Goal: Information Seeking & Learning: Learn about a topic

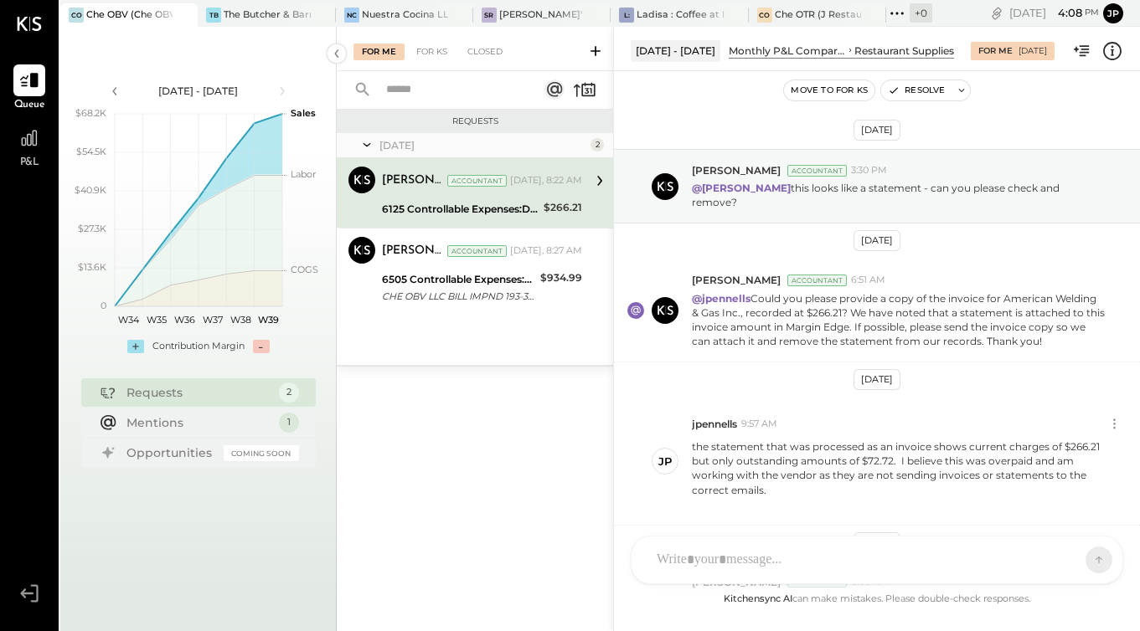
scroll to position [484, 0]
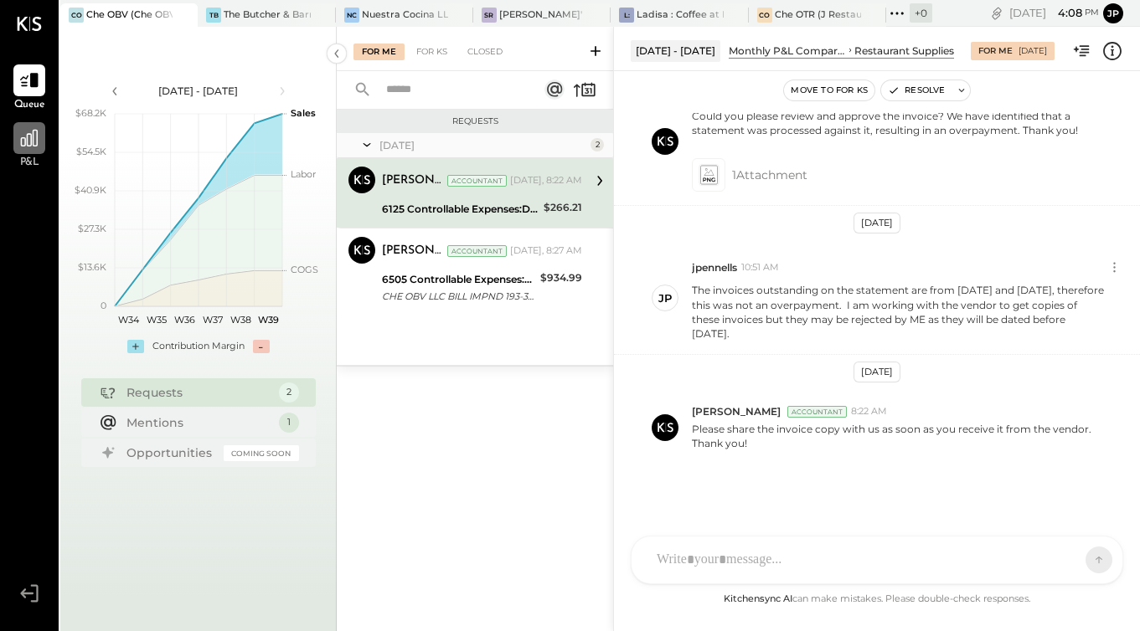
click at [25, 142] on icon at bounding box center [29, 138] width 17 height 17
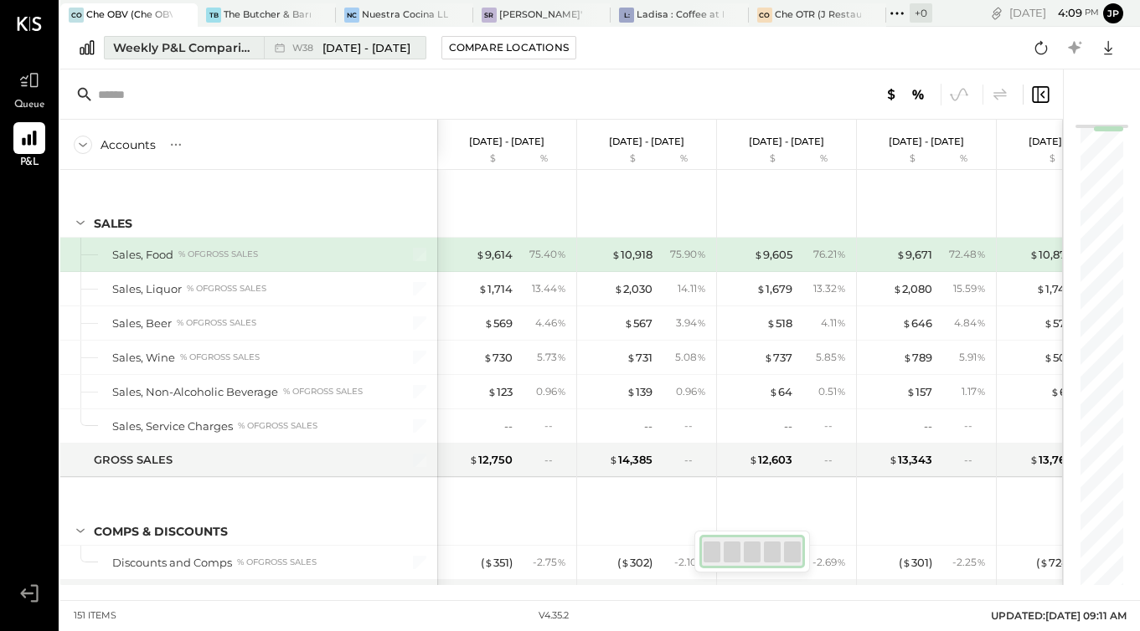
click at [193, 46] on div "Weekly P&L Comparison" at bounding box center [183, 47] width 141 height 17
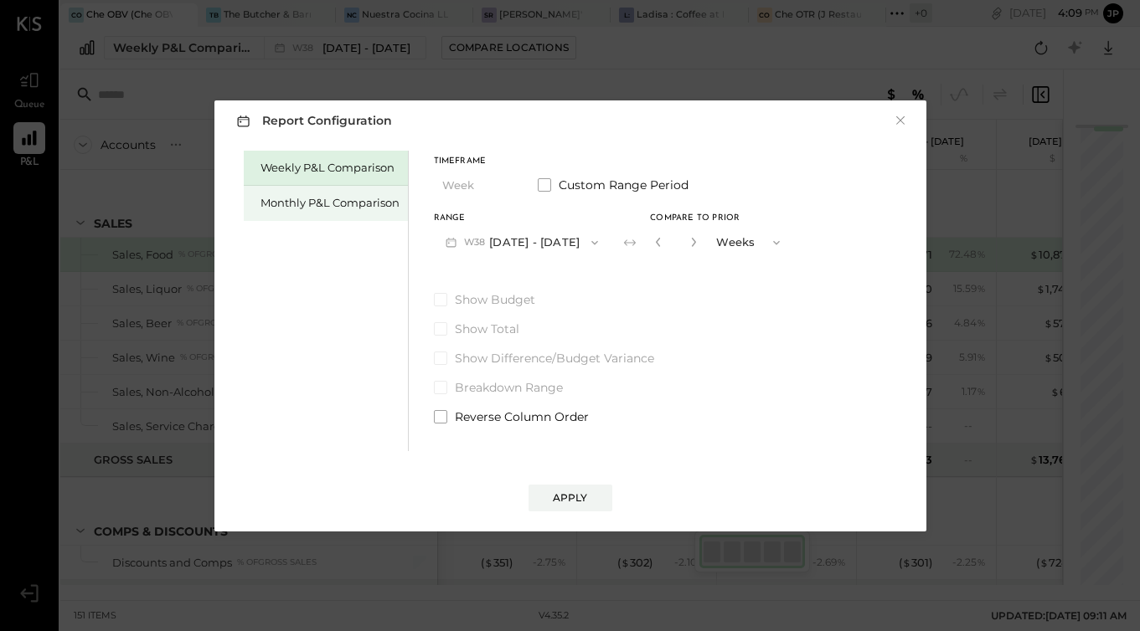
click at [376, 206] on div "Monthly P&L Comparison" at bounding box center [329, 203] width 139 height 16
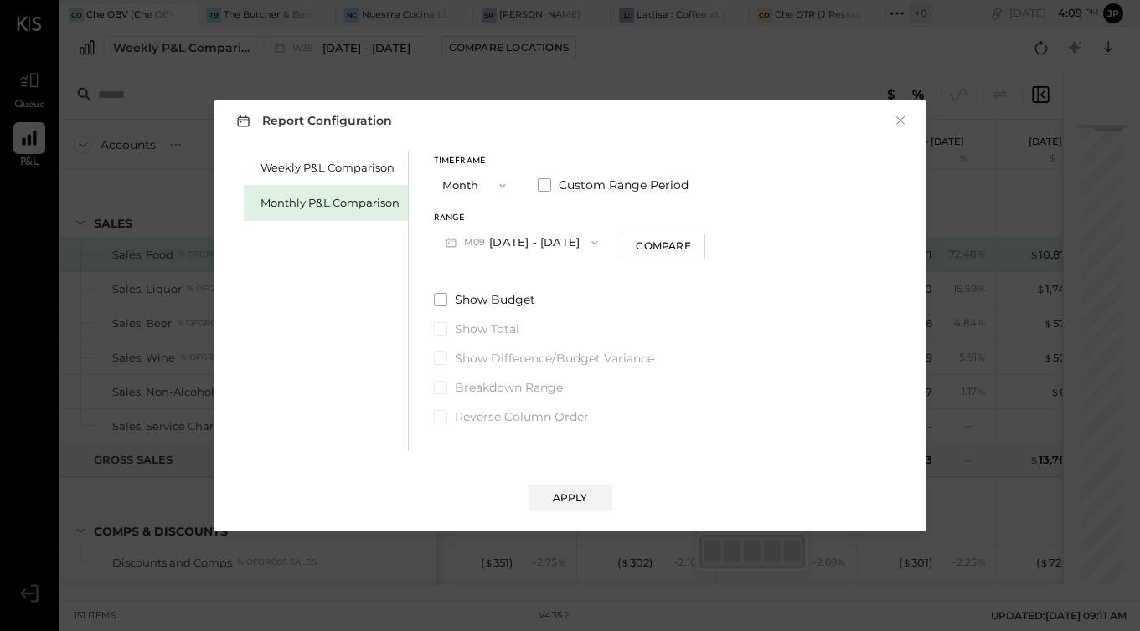
click at [588, 239] on icon "button" at bounding box center [594, 242] width 13 height 13
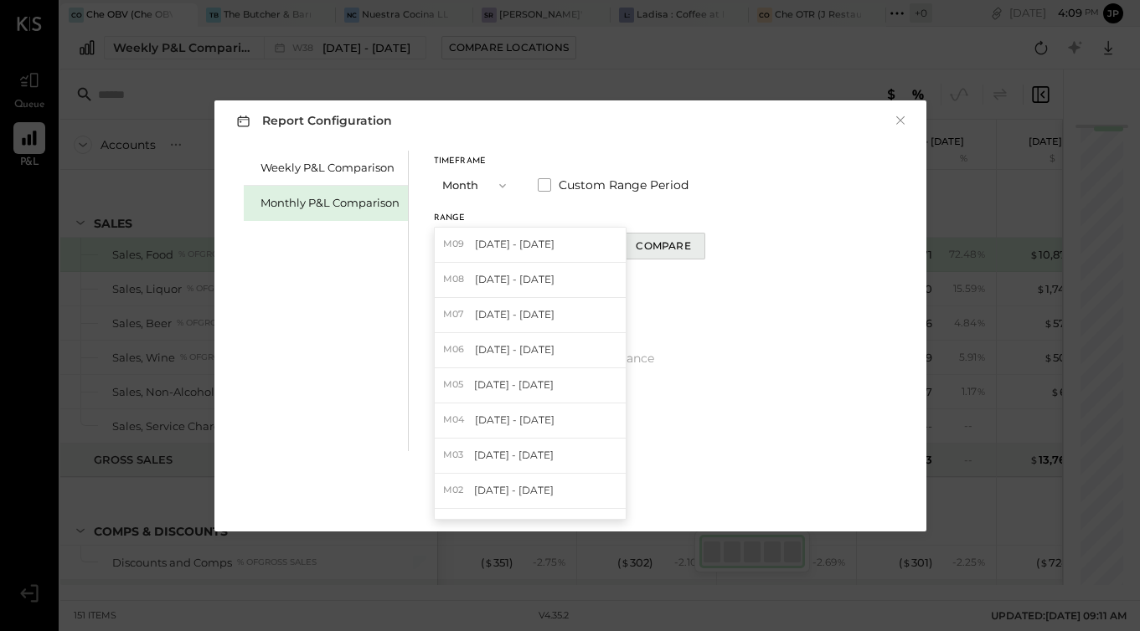
click at [684, 241] on button "Compare" at bounding box center [663, 246] width 84 height 27
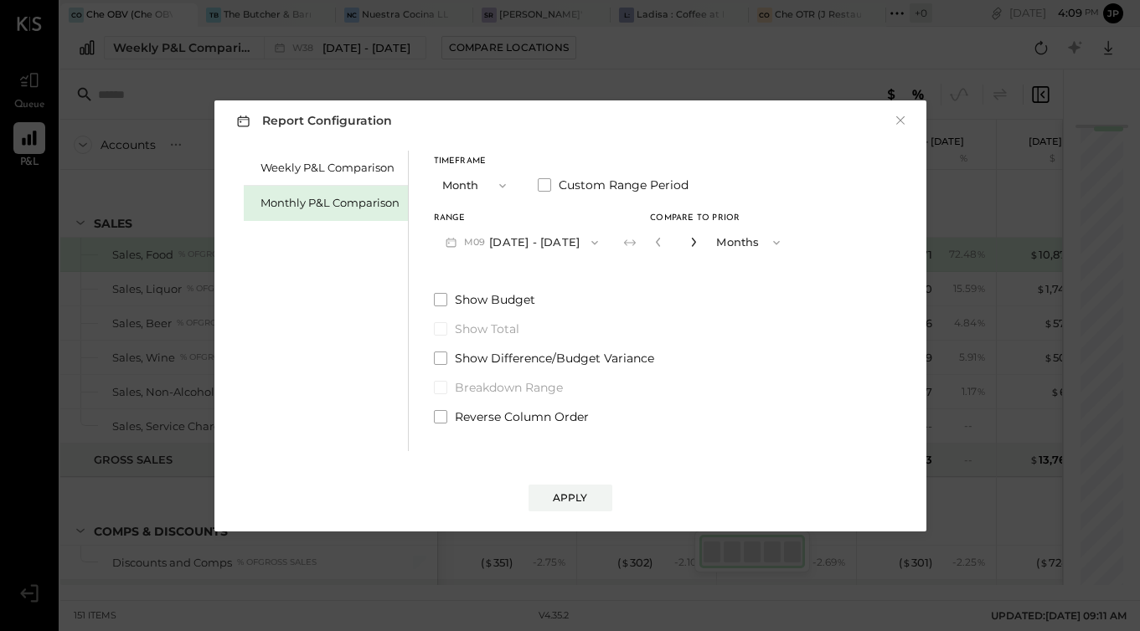
click at [692, 243] on icon "button" at bounding box center [694, 242] width 4 height 9
type input "*"
click at [587, 500] on button "Apply" at bounding box center [570, 498] width 84 height 27
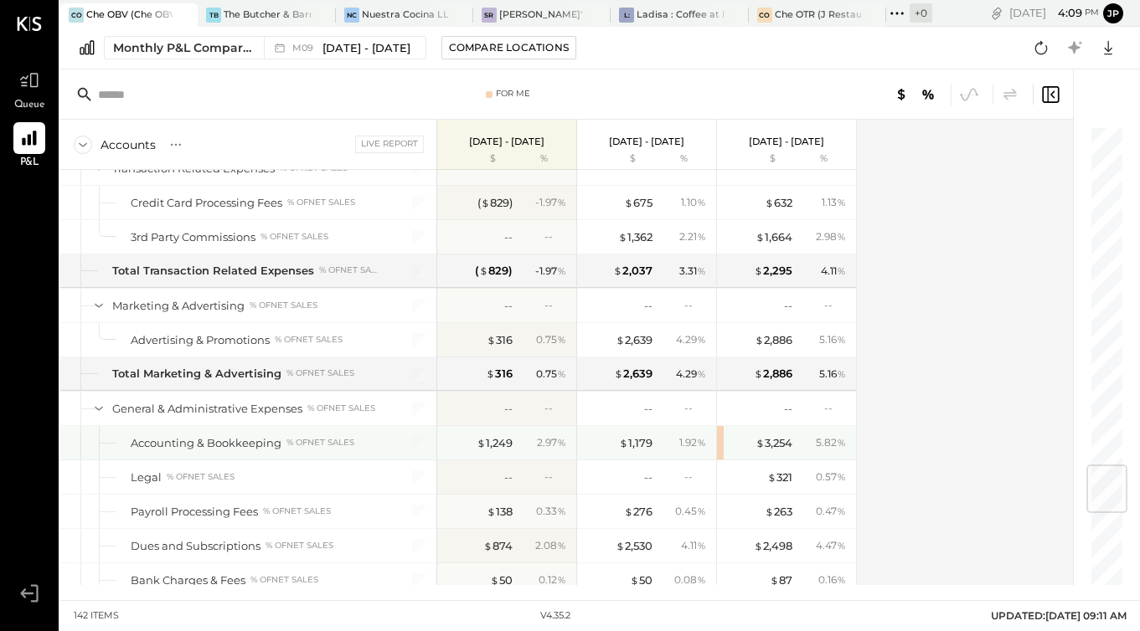
scroll to position [2911, 0]
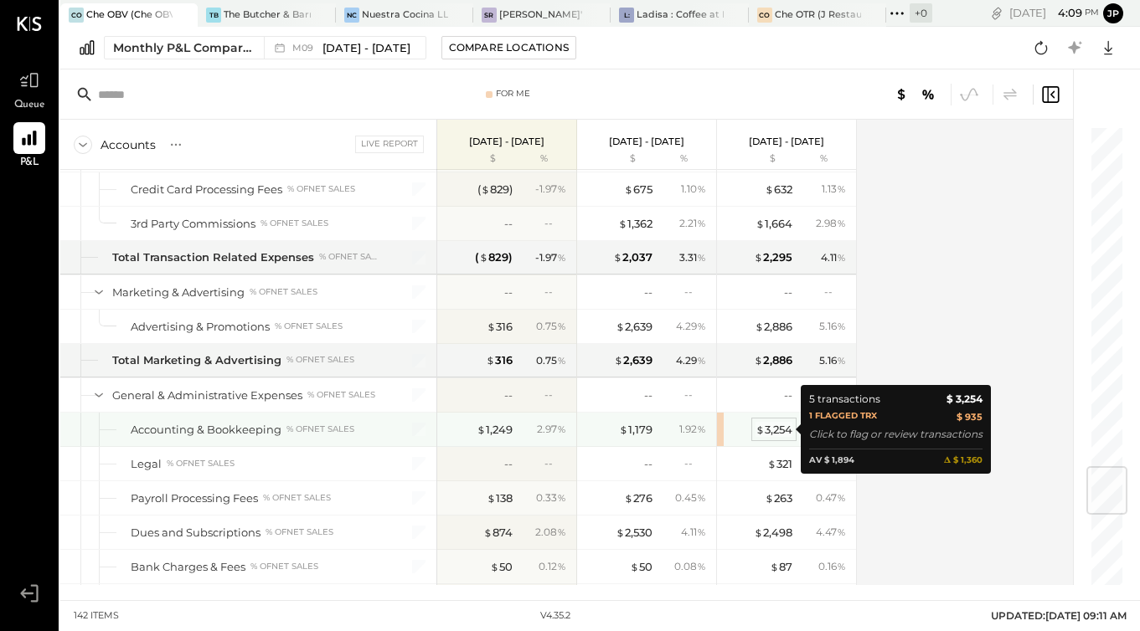
click at [774, 428] on div "$ 3,254" at bounding box center [773, 430] width 37 height 16
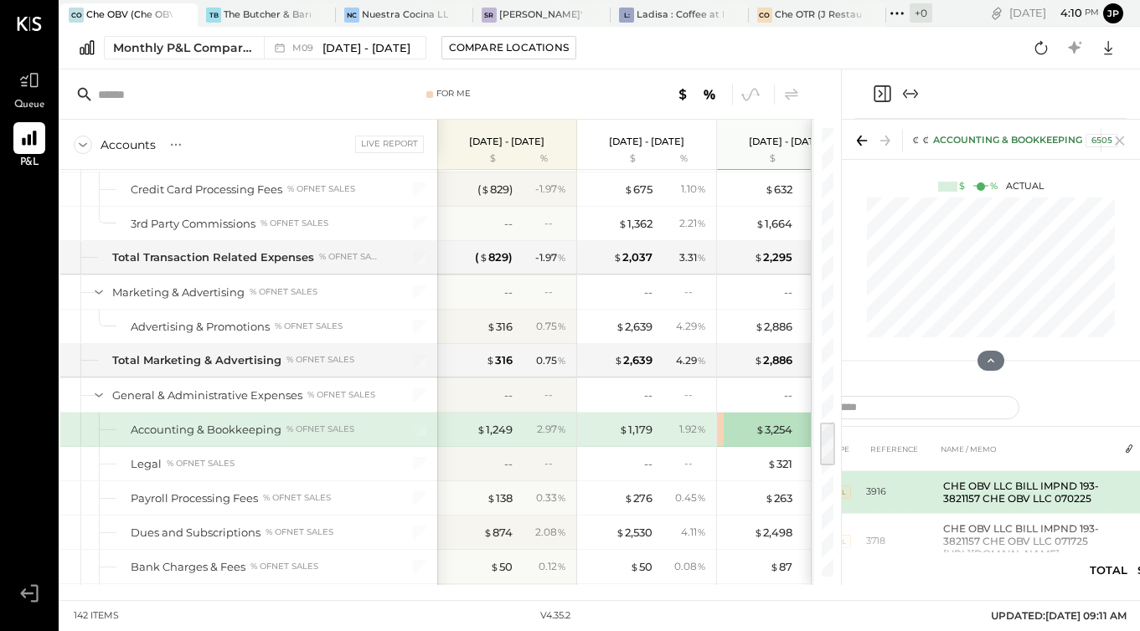
scroll to position [28, 28]
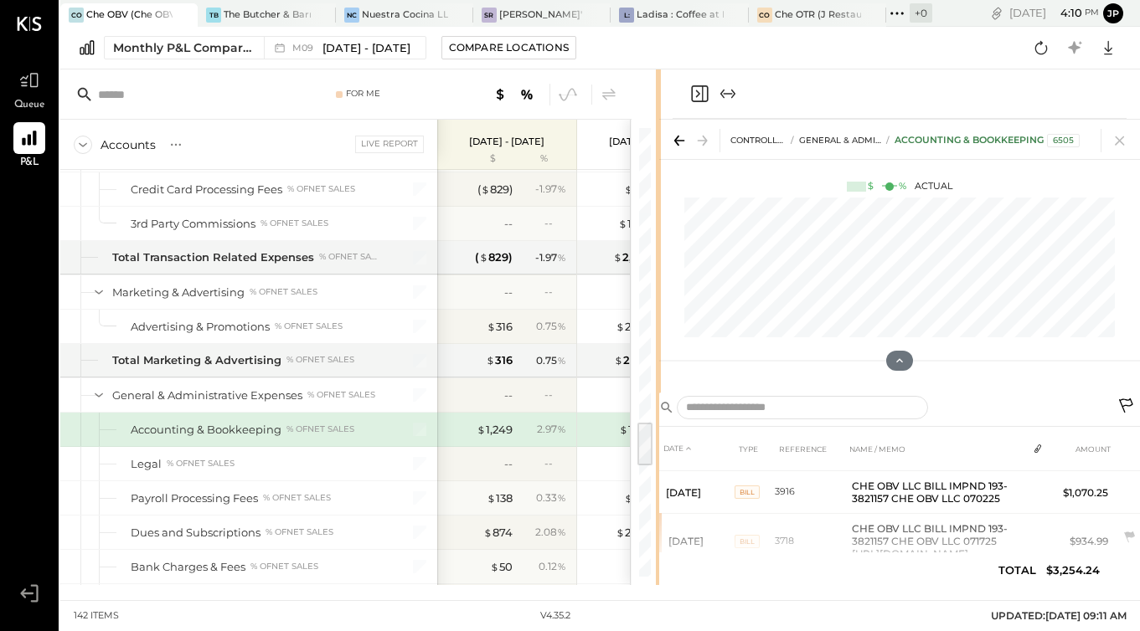
drag, startPoint x: 840, startPoint y: 94, endPoint x: 661, endPoint y: 137, distance: 184.4
click at [660, 137] on div "For Me Accounts S % GL Live Report [DATE] - [DATE] $ % [DATE] - [DATE] $ % [DAT…" at bounding box center [599, 328] width 1079 height 516
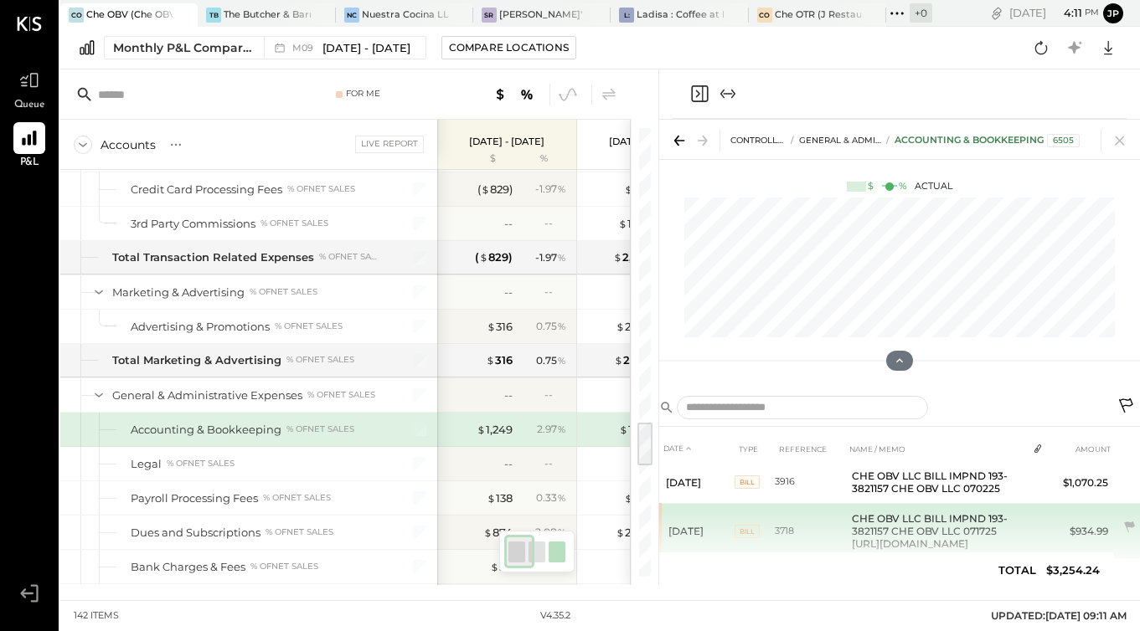
scroll to position [37, 28]
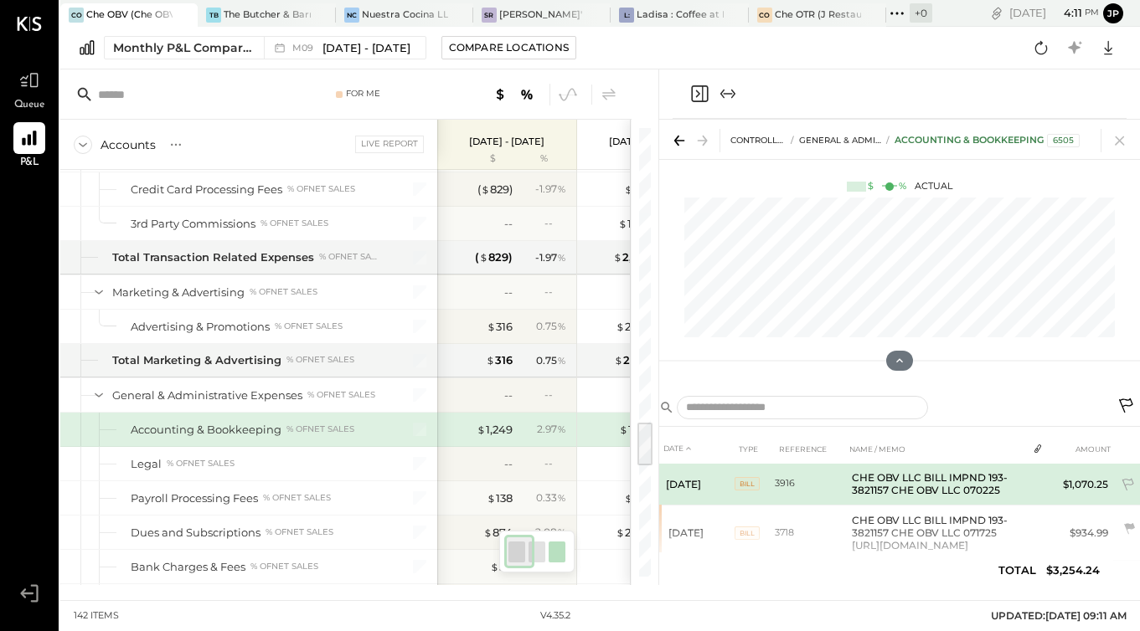
click at [734, 491] on span "BILL" at bounding box center [746, 483] width 25 height 13
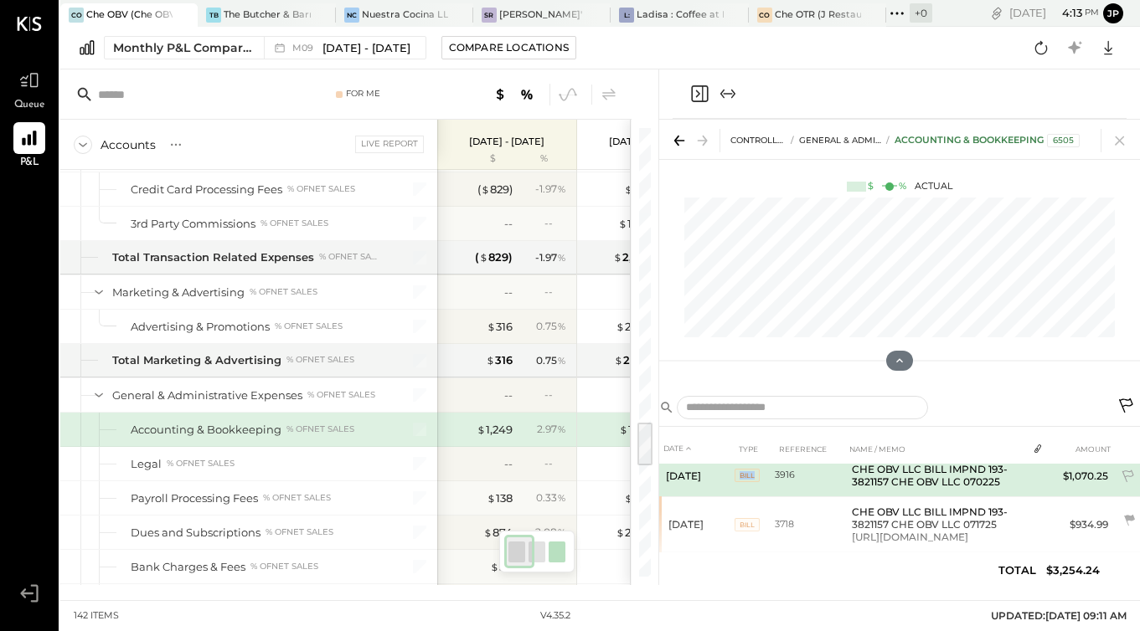
scroll to position [42, 28]
click at [932, 496] on td "CHE OBV LLC BILL IMPND 193-3821157 CHE OBV LLC 070225" at bounding box center [936, 479] width 182 height 43
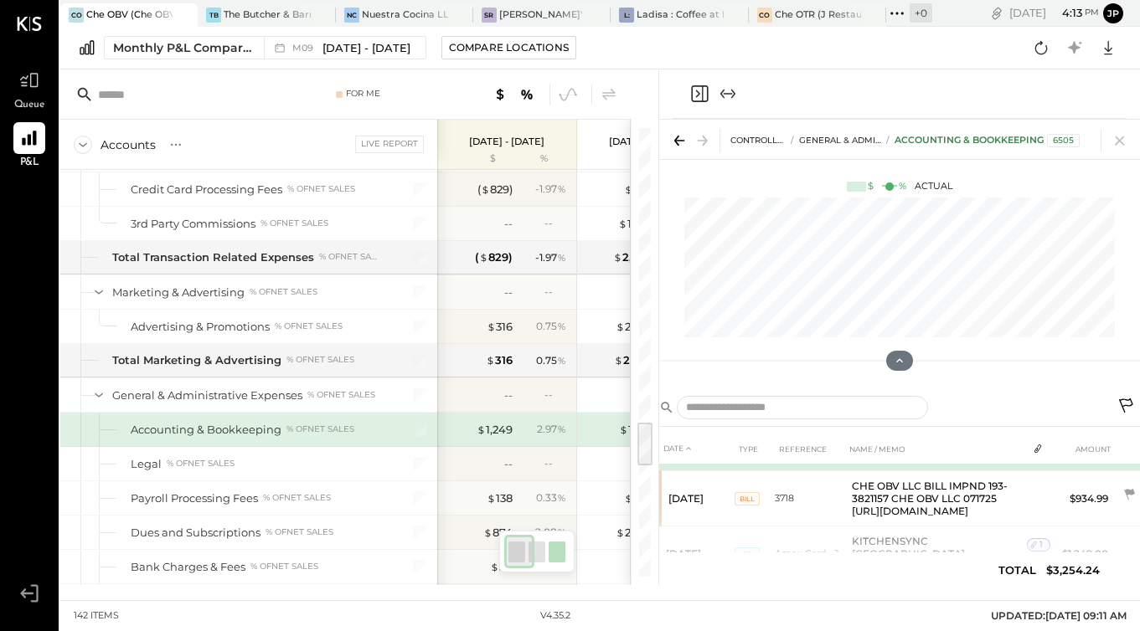
scroll to position [63, 28]
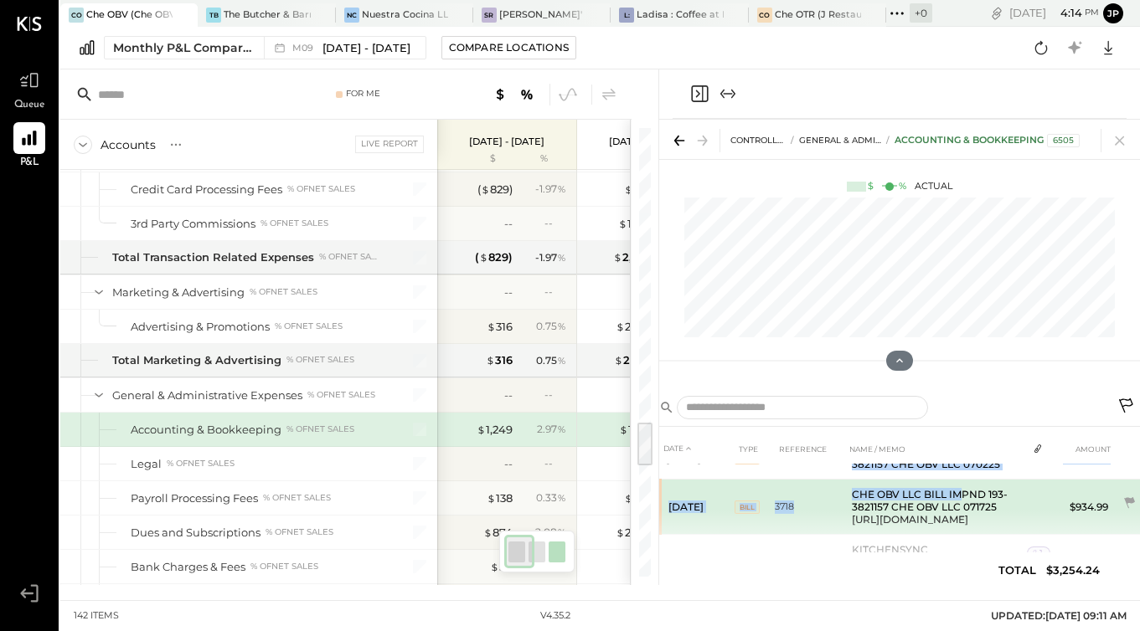
click at [874, 533] on td "CHE OBV LLC BILL IMPND 193-3821157 CHE OBV LLC 071725 [URL][DOMAIN_NAME]" at bounding box center [936, 507] width 182 height 55
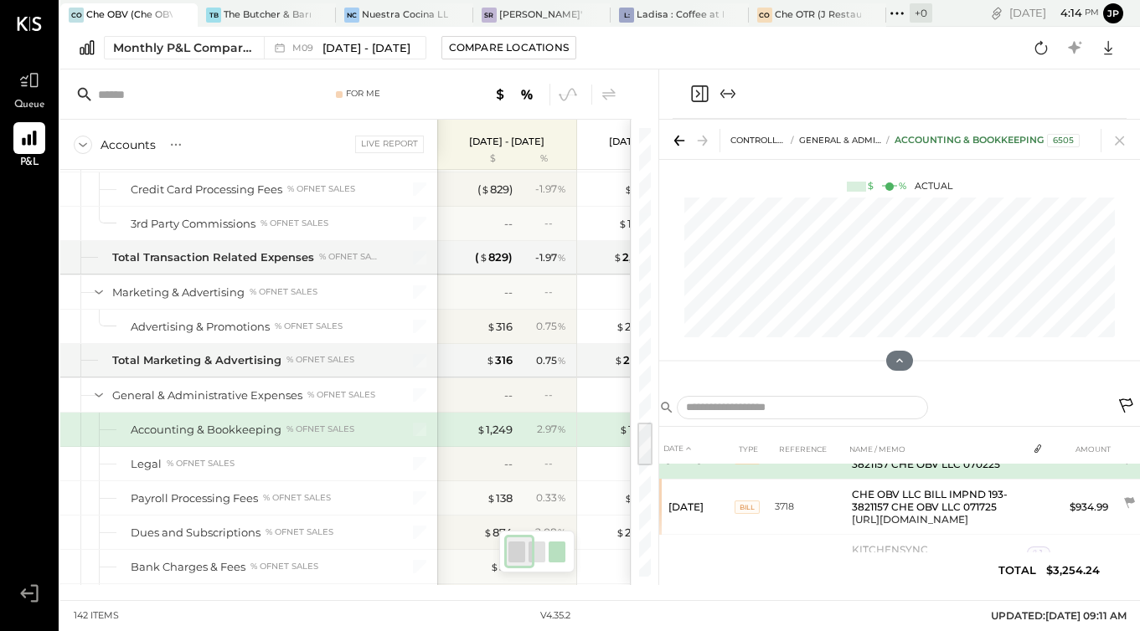
click at [775, 480] on td "3916" at bounding box center [810, 458] width 70 height 43
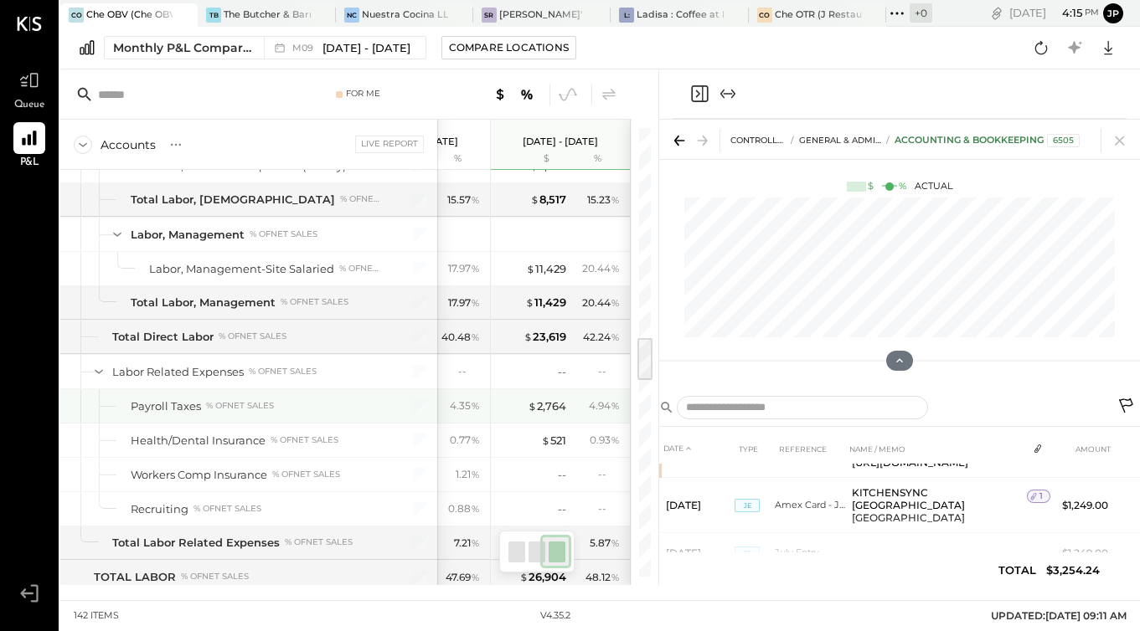
scroll to position [2070, 0]
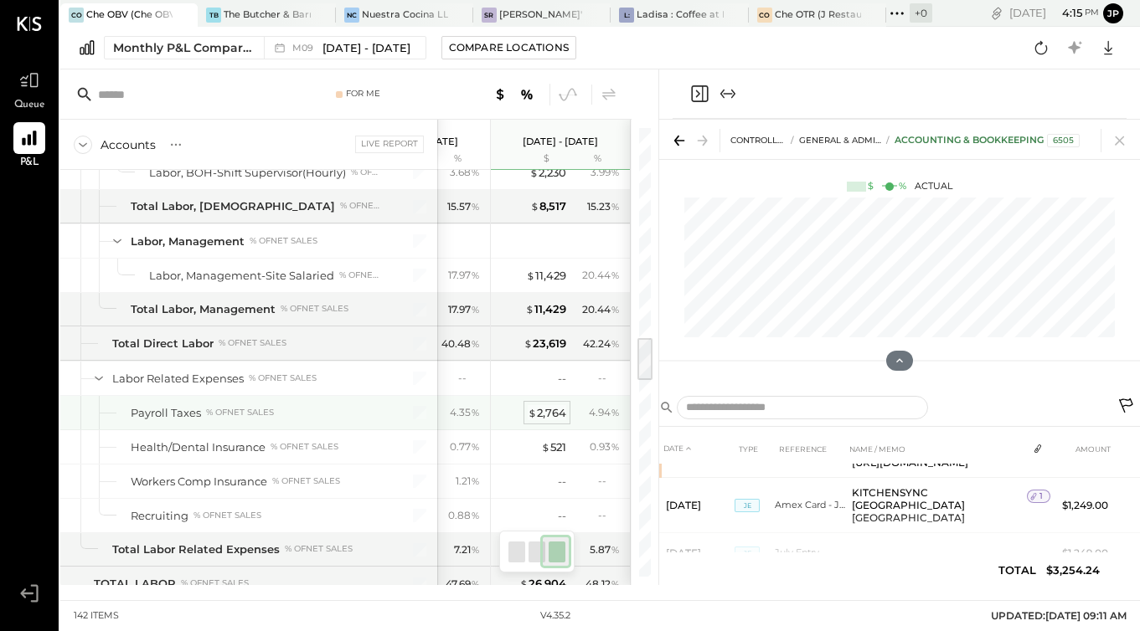
click at [535, 419] on div "$ 2,764" at bounding box center [547, 413] width 39 height 16
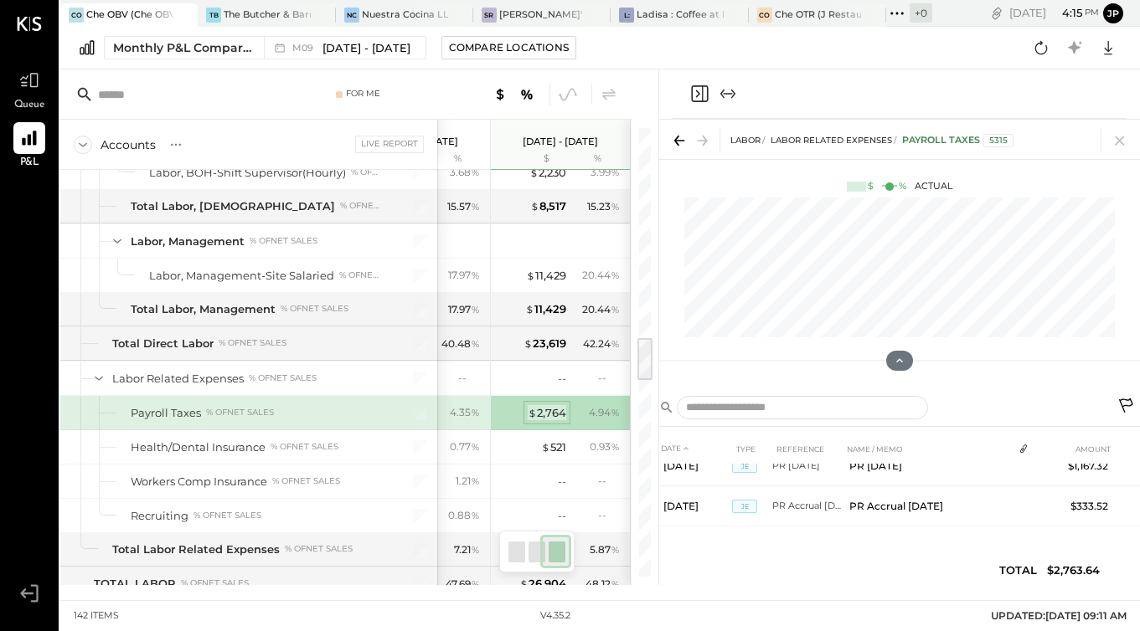
scroll to position [59, 0]
click at [533, 414] on span "$" at bounding box center [532, 412] width 9 height 13
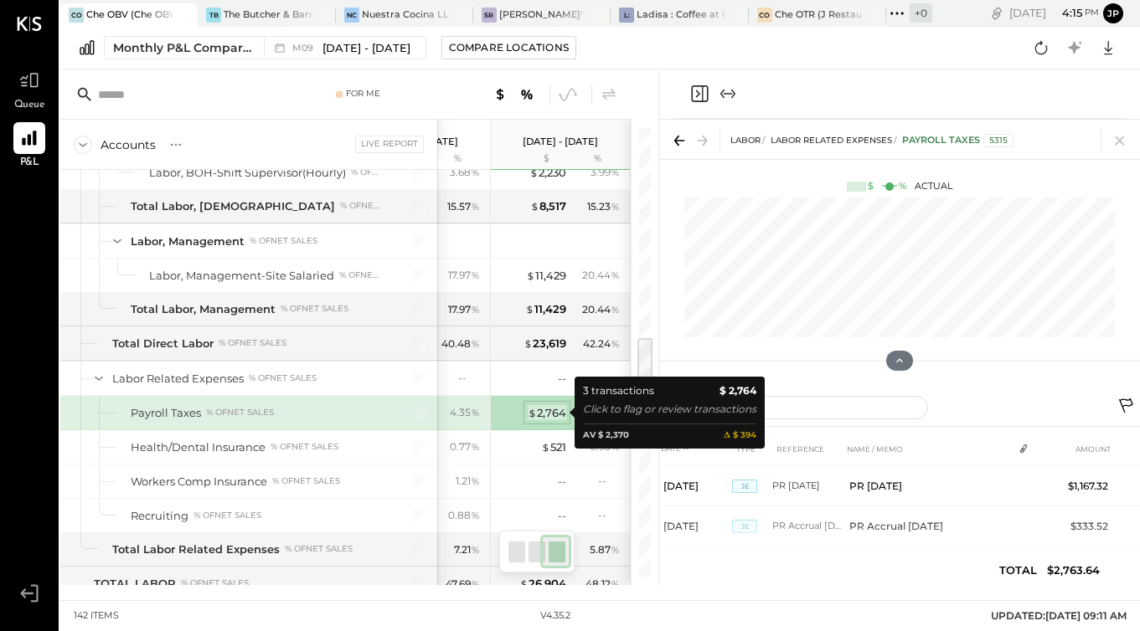
click at [533, 414] on span "$" at bounding box center [532, 412] width 9 height 13
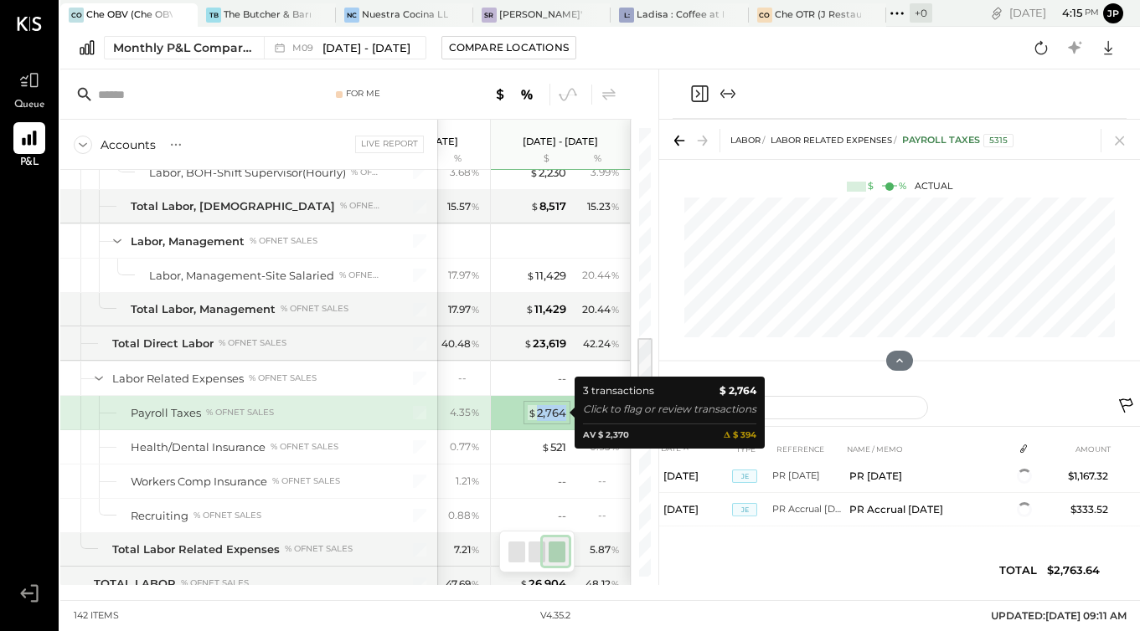
click at [533, 414] on span "$" at bounding box center [532, 412] width 9 height 13
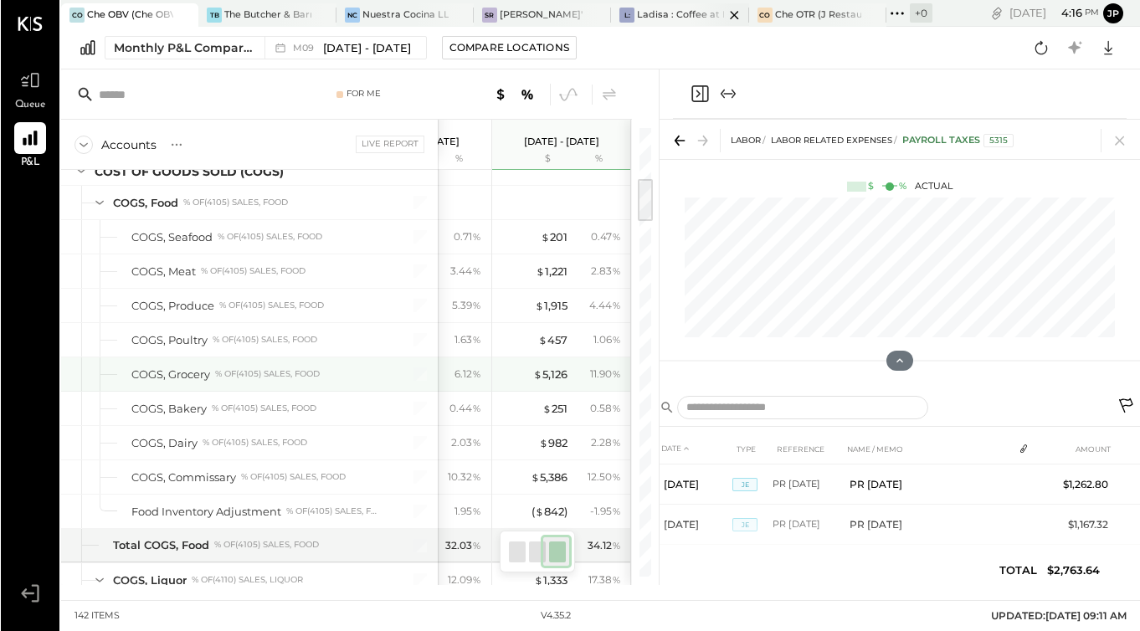
scroll to position [503, 0]
